Goal: Transaction & Acquisition: Purchase product/service

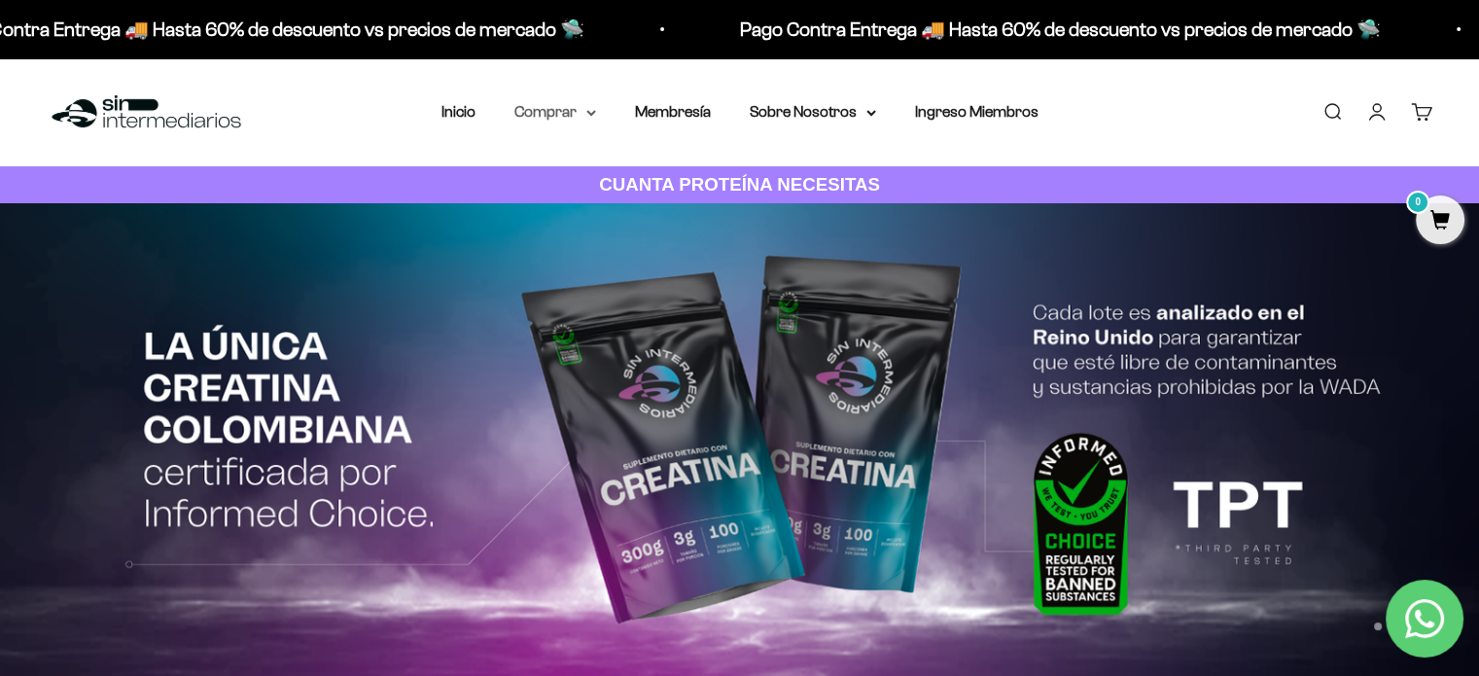
click at [579, 109] on summary "Comprar" at bounding box center [555, 111] width 82 height 25
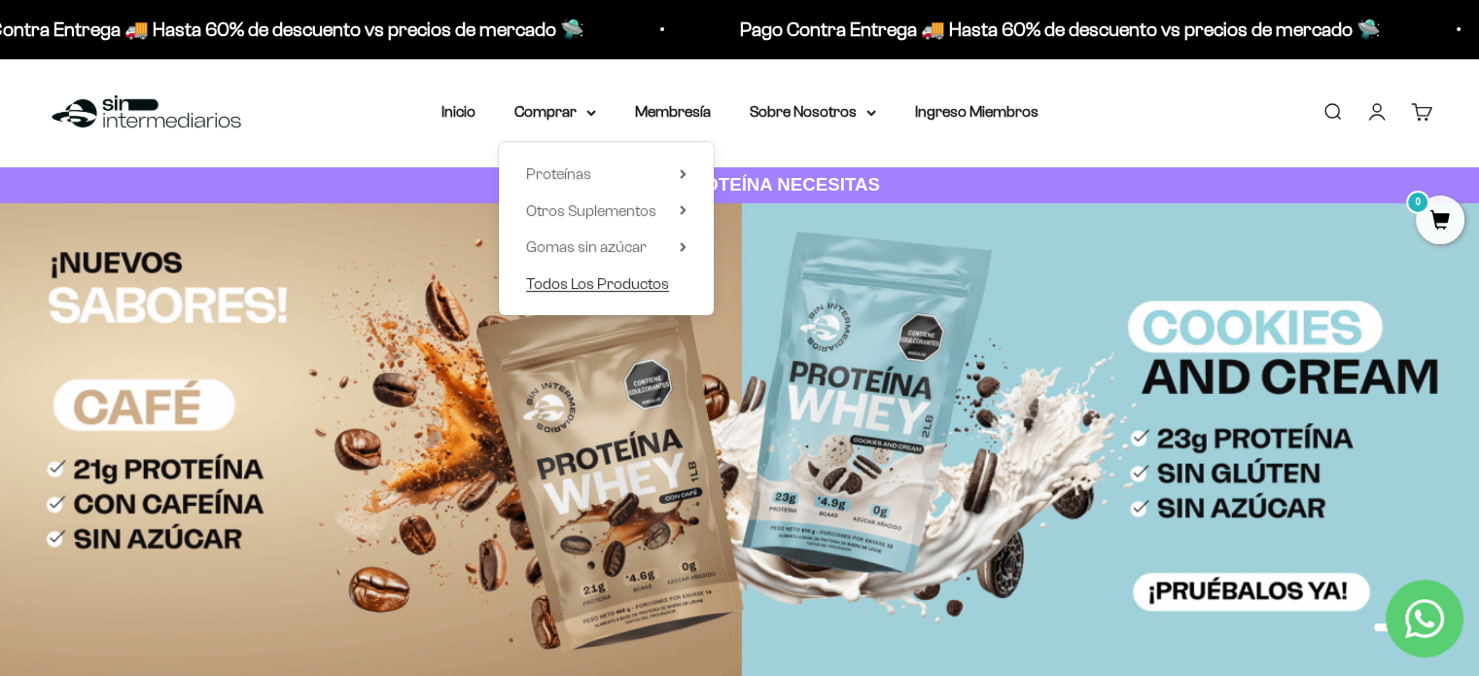
click at [605, 282] on span "Todos Los Productos" at bounding box center [597, 283] width 143 height 17
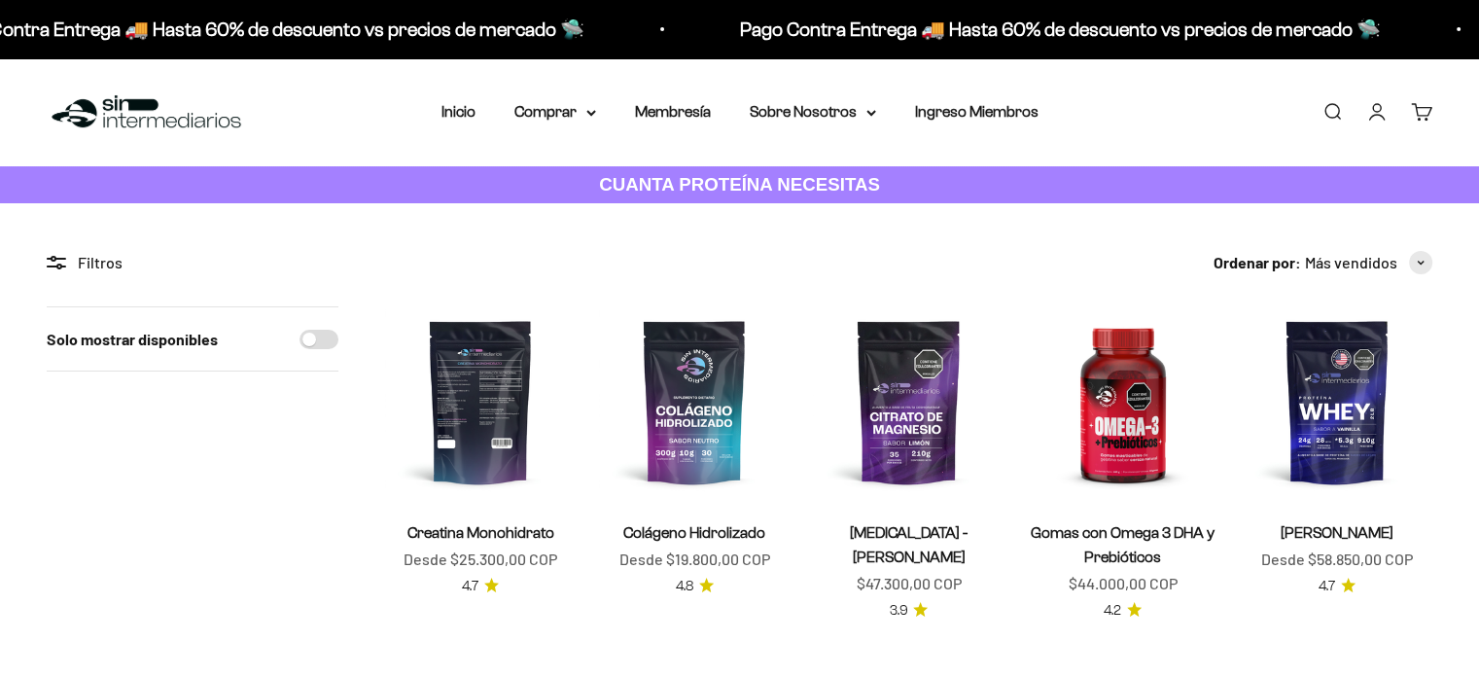
click at [523, 394] on img at bounding box center [480, 401] width 191 height 191
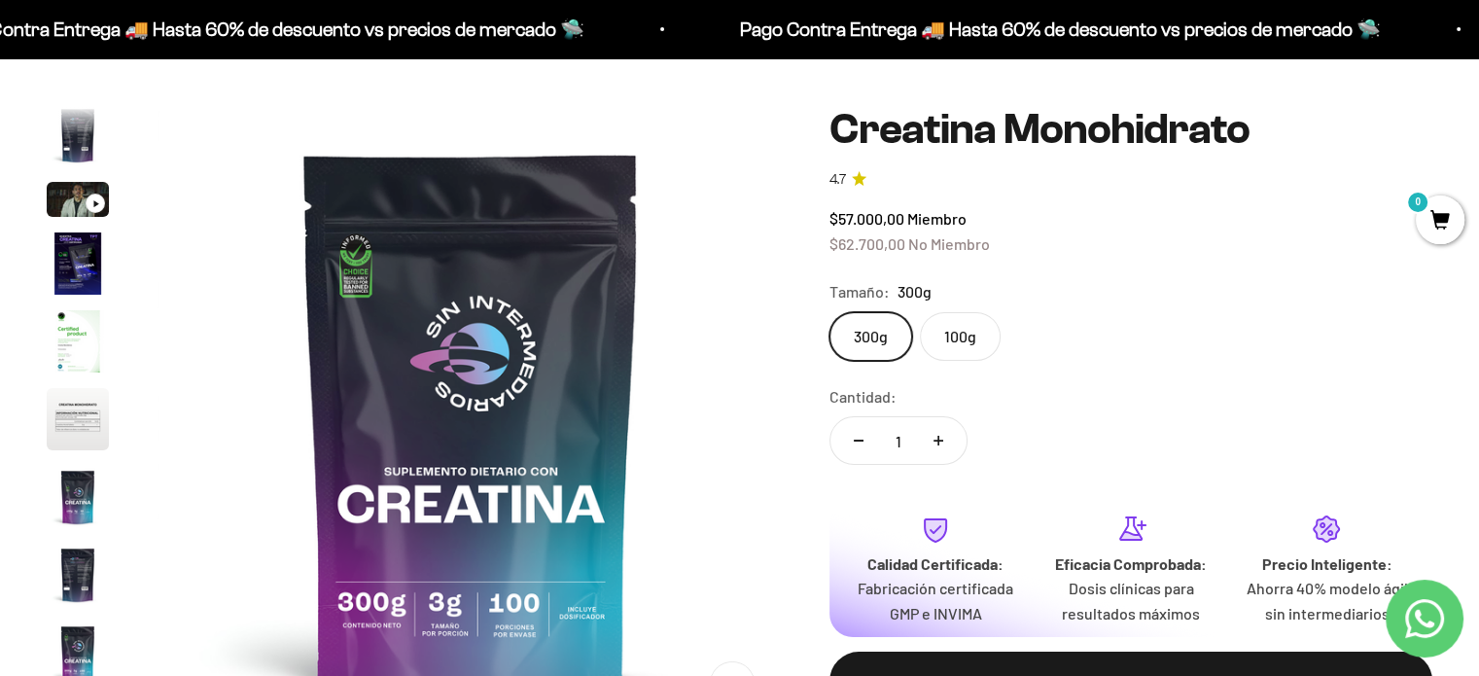
scroll to position [156, 0]
